Goal: Check status: Check status

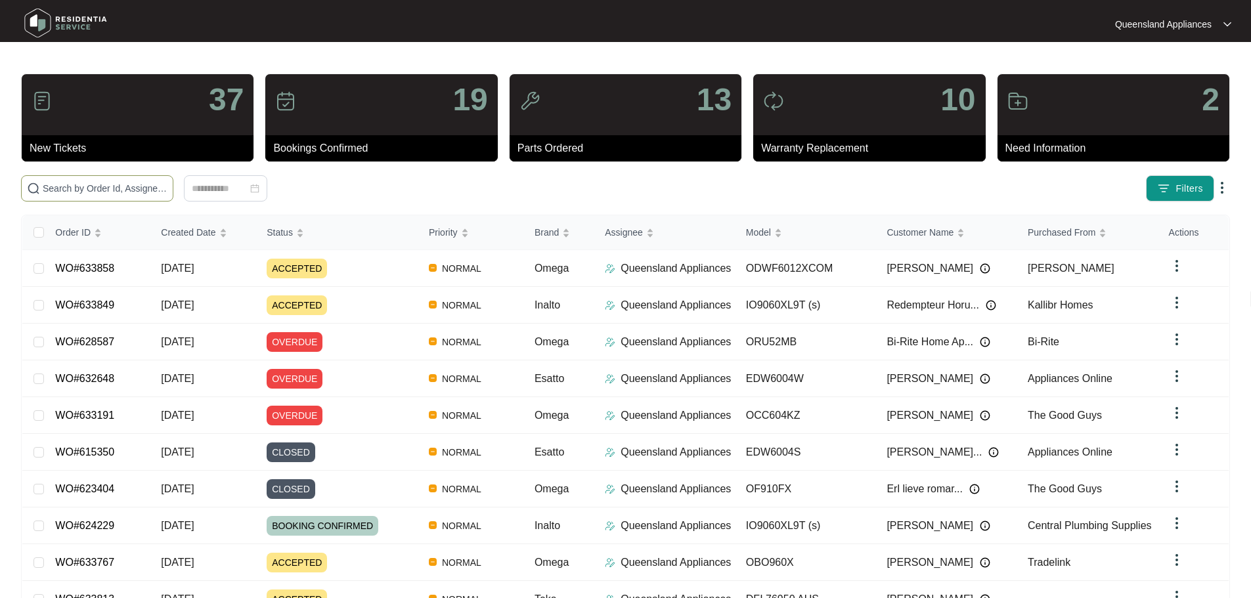
paste input "633767"
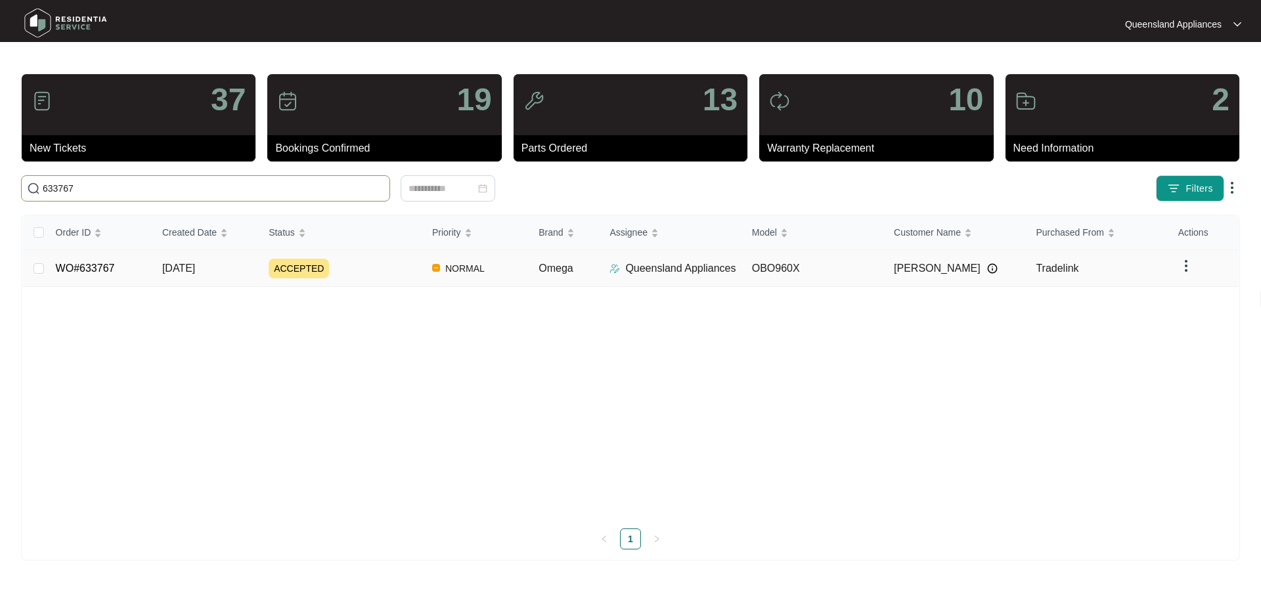
type input "633767"
click at [232, 268] on td "[DATE]" at bounding box center [205, 268] width 106 height 37
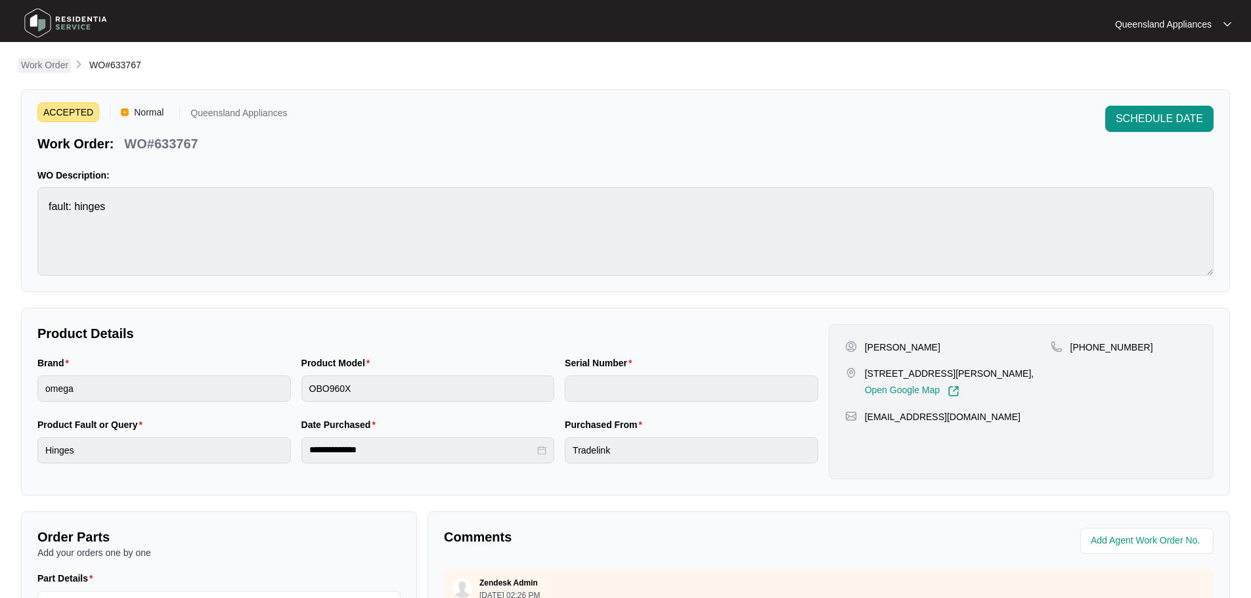
click at [54, 63] on p "Work Order" at bounding box center [44, 64] width 47 height 13
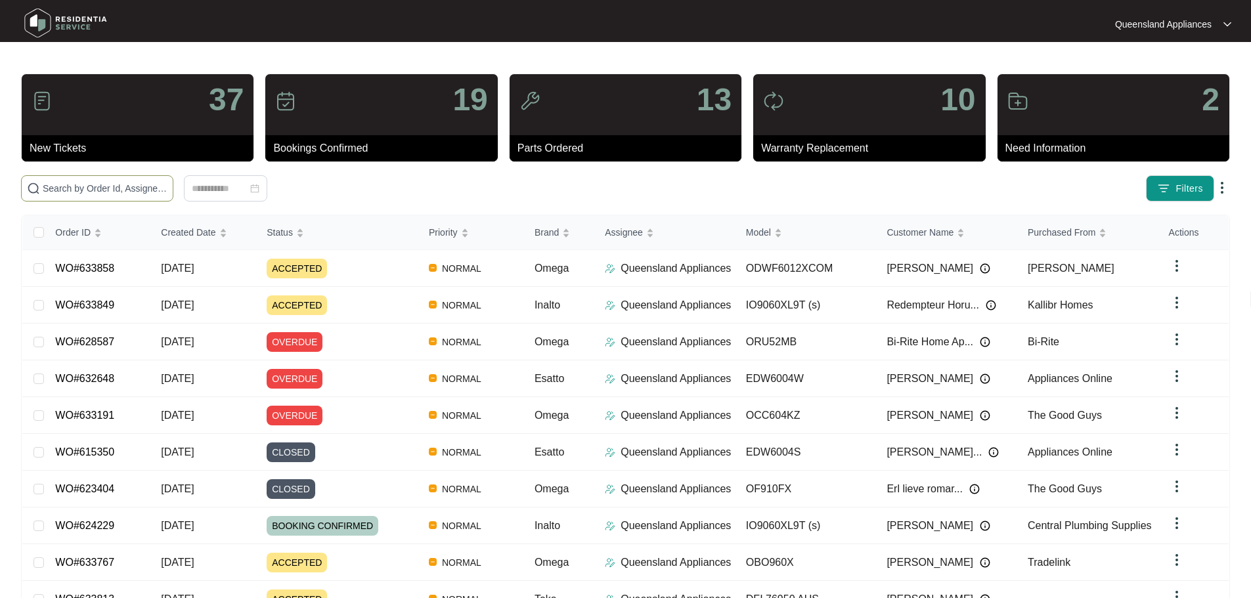
paste input "633813"
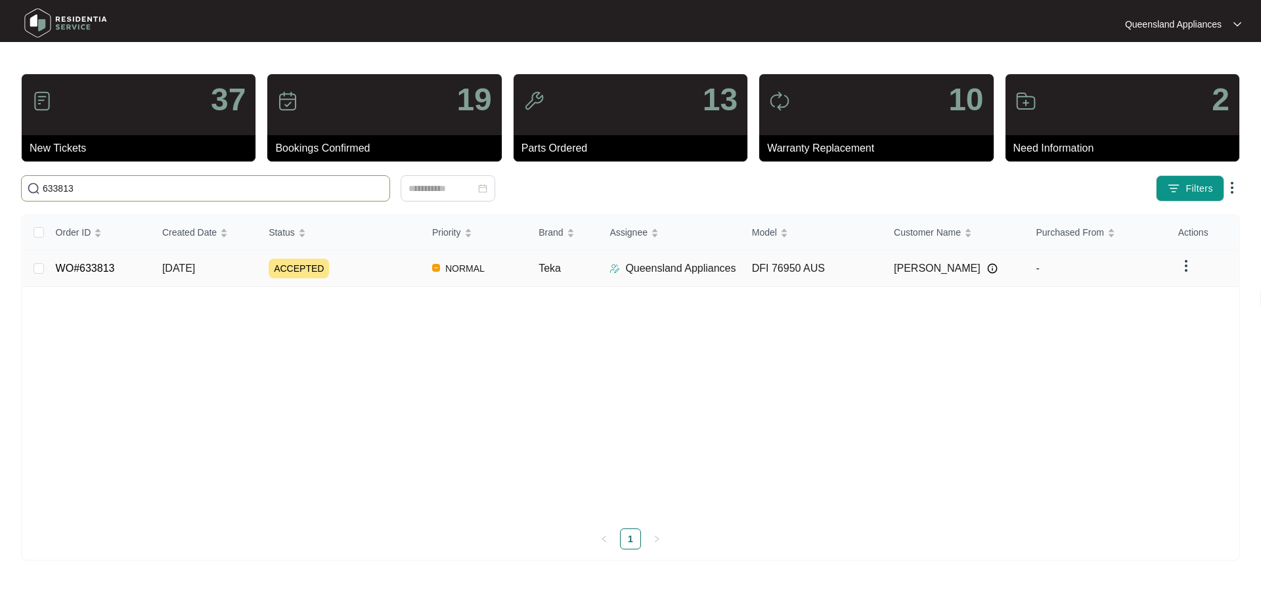
type input "633813"
click at [366, 259] on div "ACCEPTED" at bounding box center [345, 269] width 153 height 20
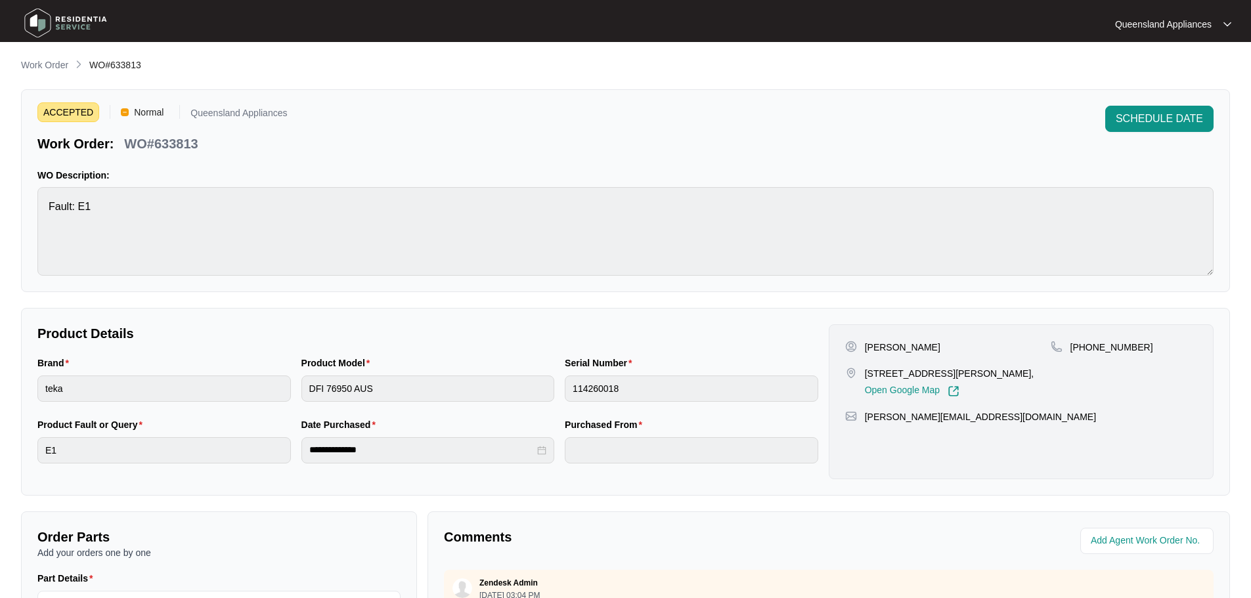
click at [73, 21] on img at bounding box center [66, 22] width 92 height 39
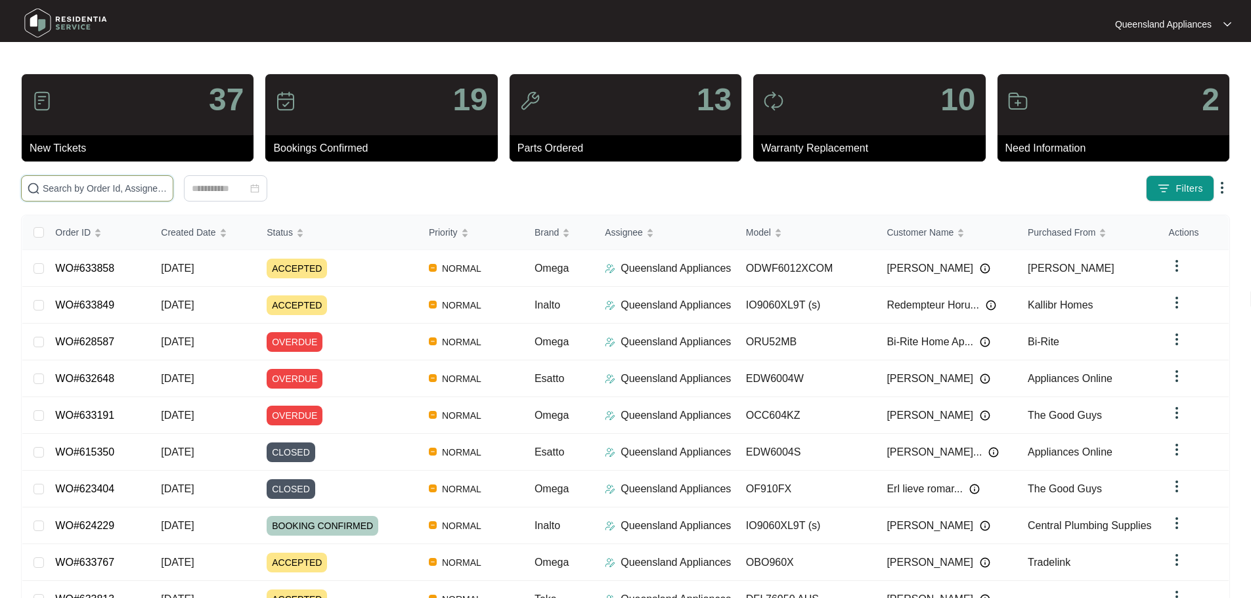
click at [167, 185] on input "text" at bounding box center [105, 188] width 125 height 14
paste input "633849"
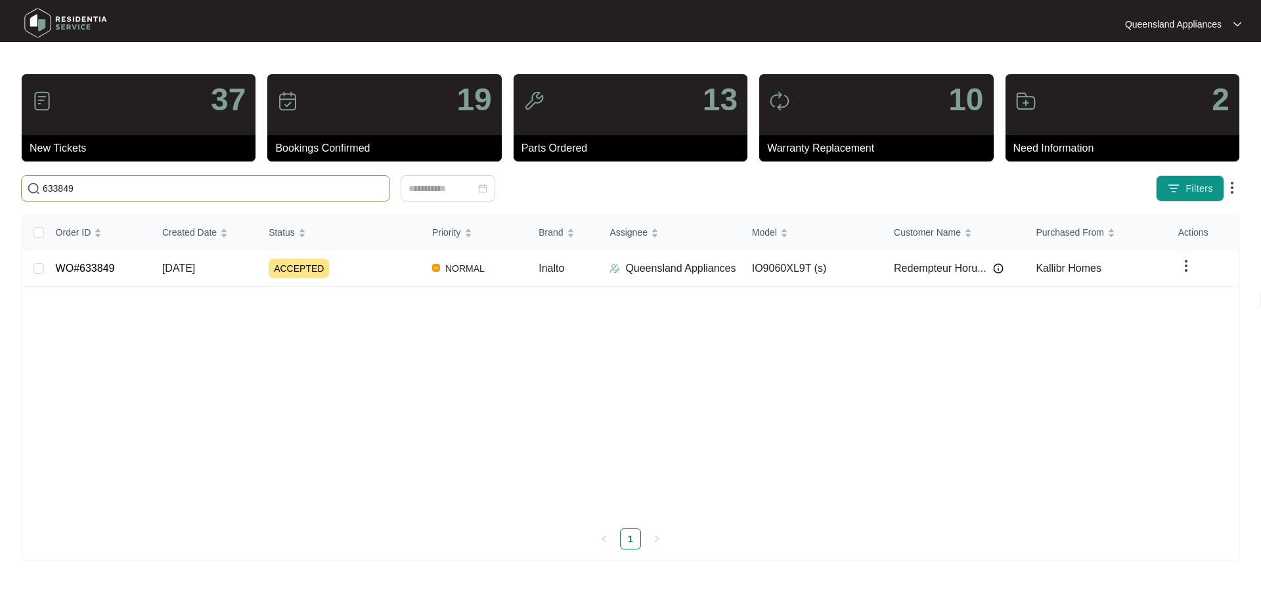
type input "633849"
click at [380, 257] on td "ACCEPTED" at bounding box center [339, 268] width 163 height 37
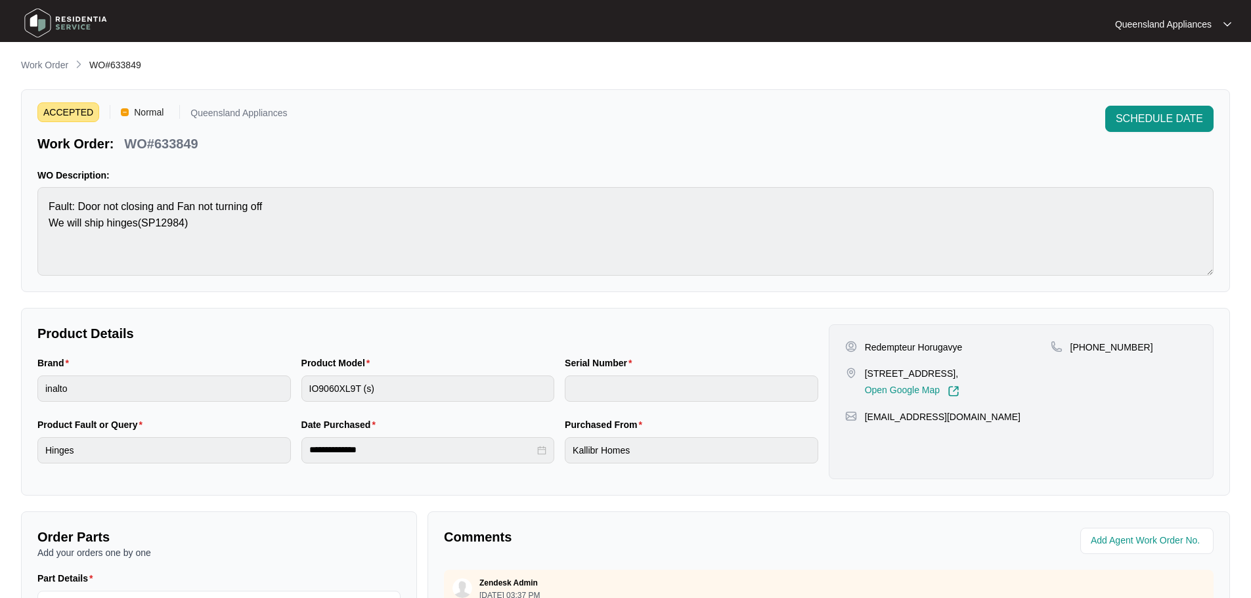
drag, startPoint x: 65, startPoint y: 40, endPoint x: 61, endPoint y: 24, distance: 16.9
click at [65, 40] on img at bounding box center [66, 22] width 92 height 39
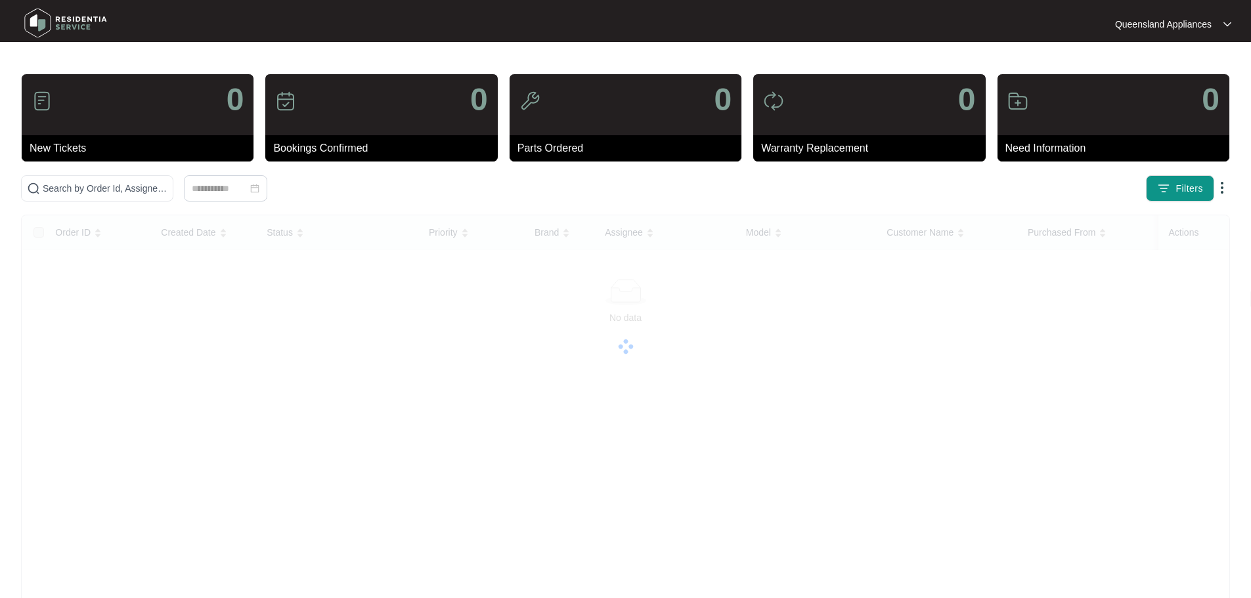
click at [61, 24] on img at bounding box center [66, 22] width 92 height 39
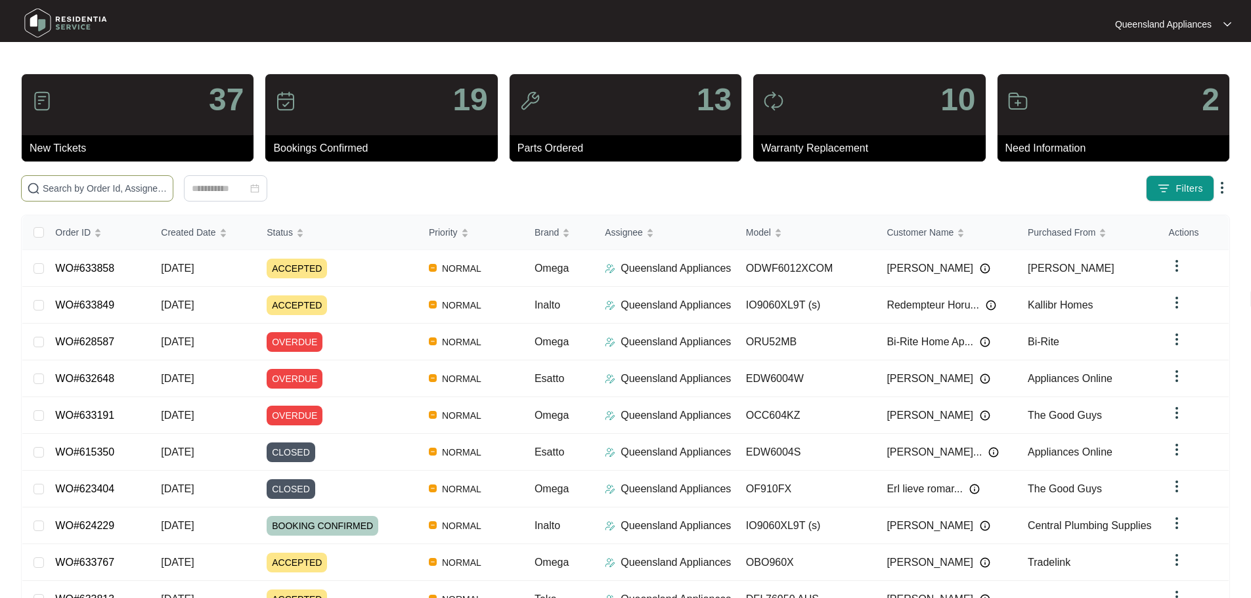
click at [154, 178] on span at bounding box center [97, 188] width 152 height 26
paste input "633858"
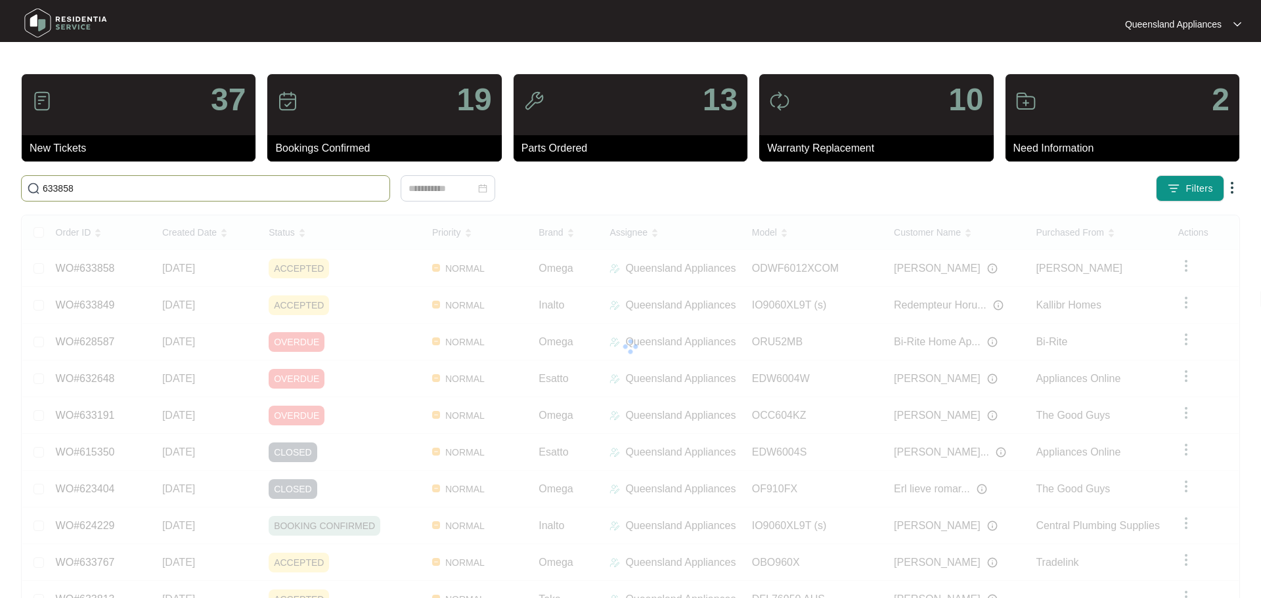
type input "633858"
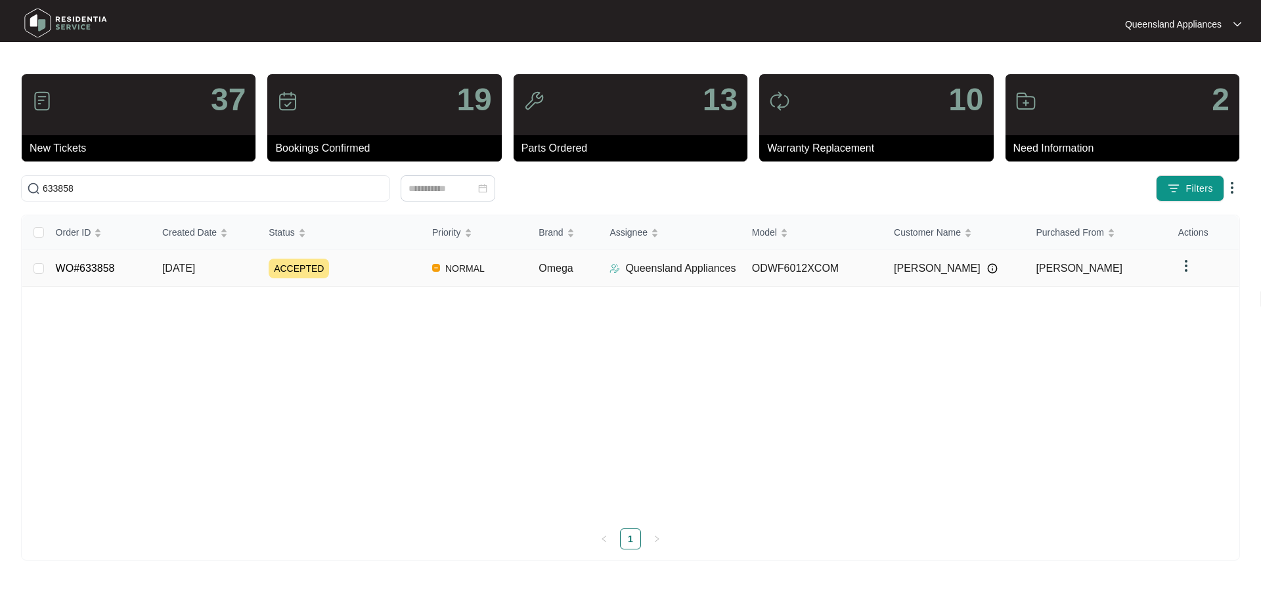
click at [328, 272] on div "ACCEPTED" at bounding box center [345, 269] width 153 height 20
